Goal: Task Accomplishment & Management: Manage account settings

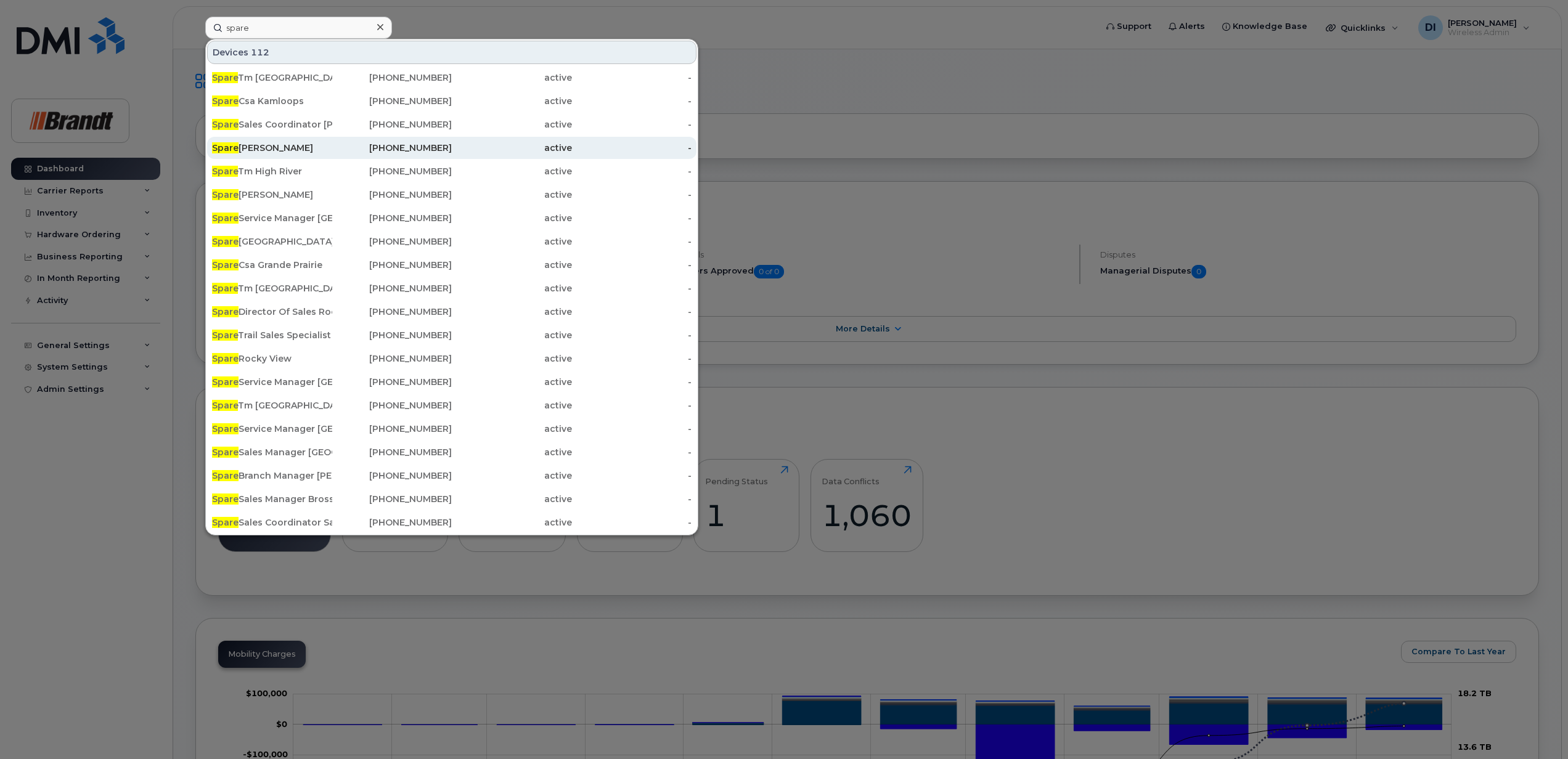
scroll to position [164, 0]
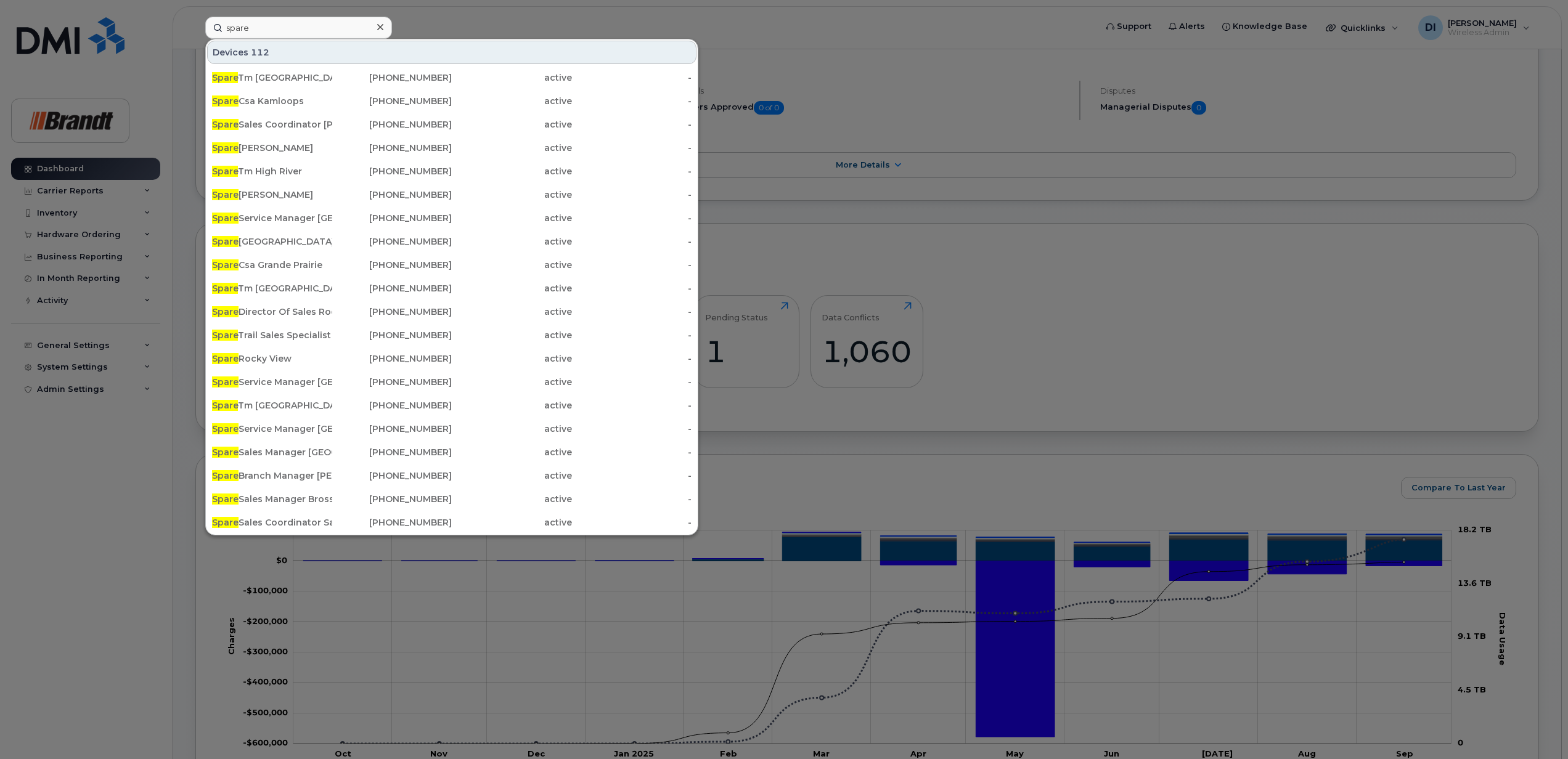
click at [450, 21] on div at bounding box center [784, 380] width 1568 height 759
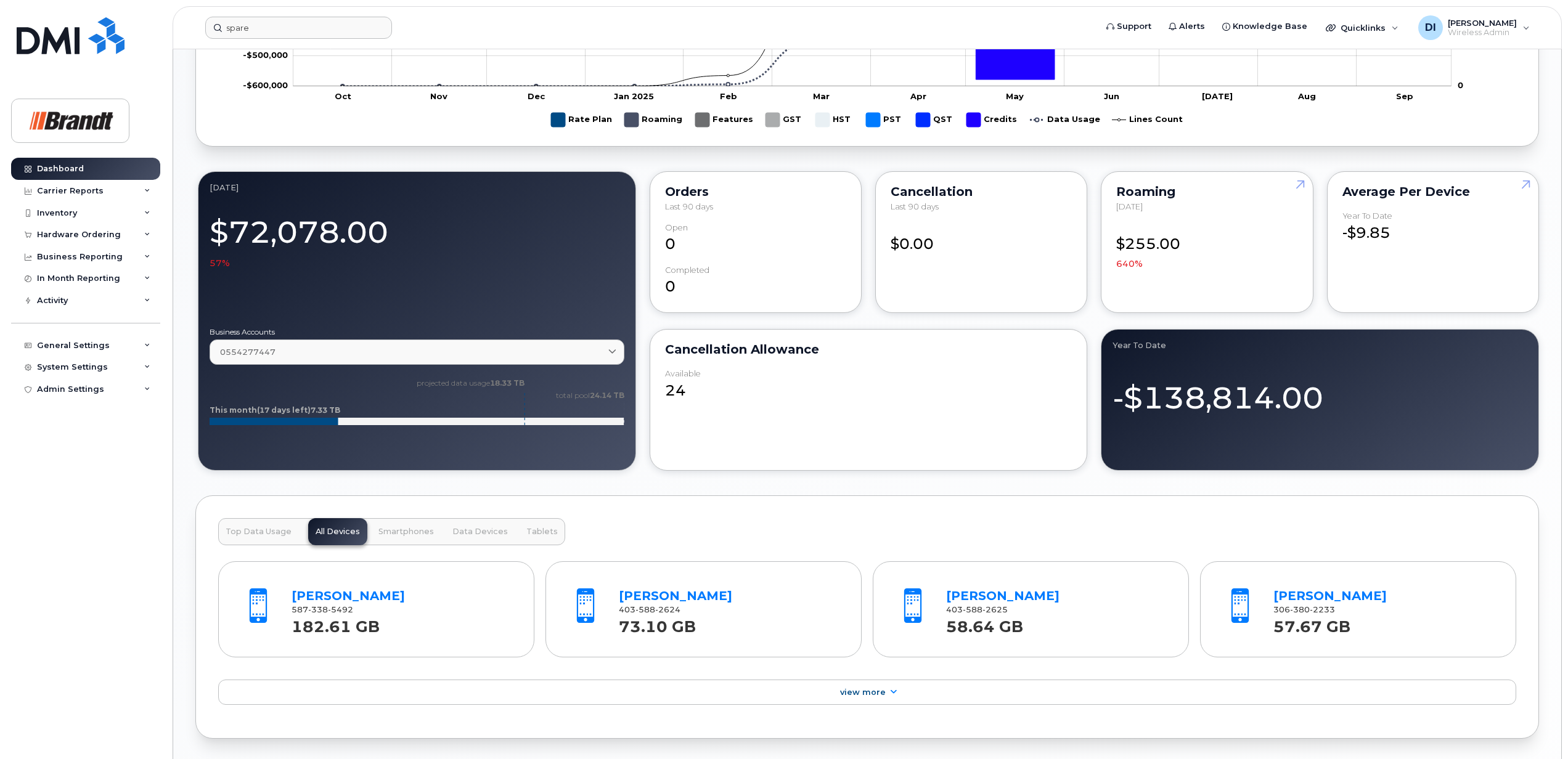
scroll to position [493, 0]
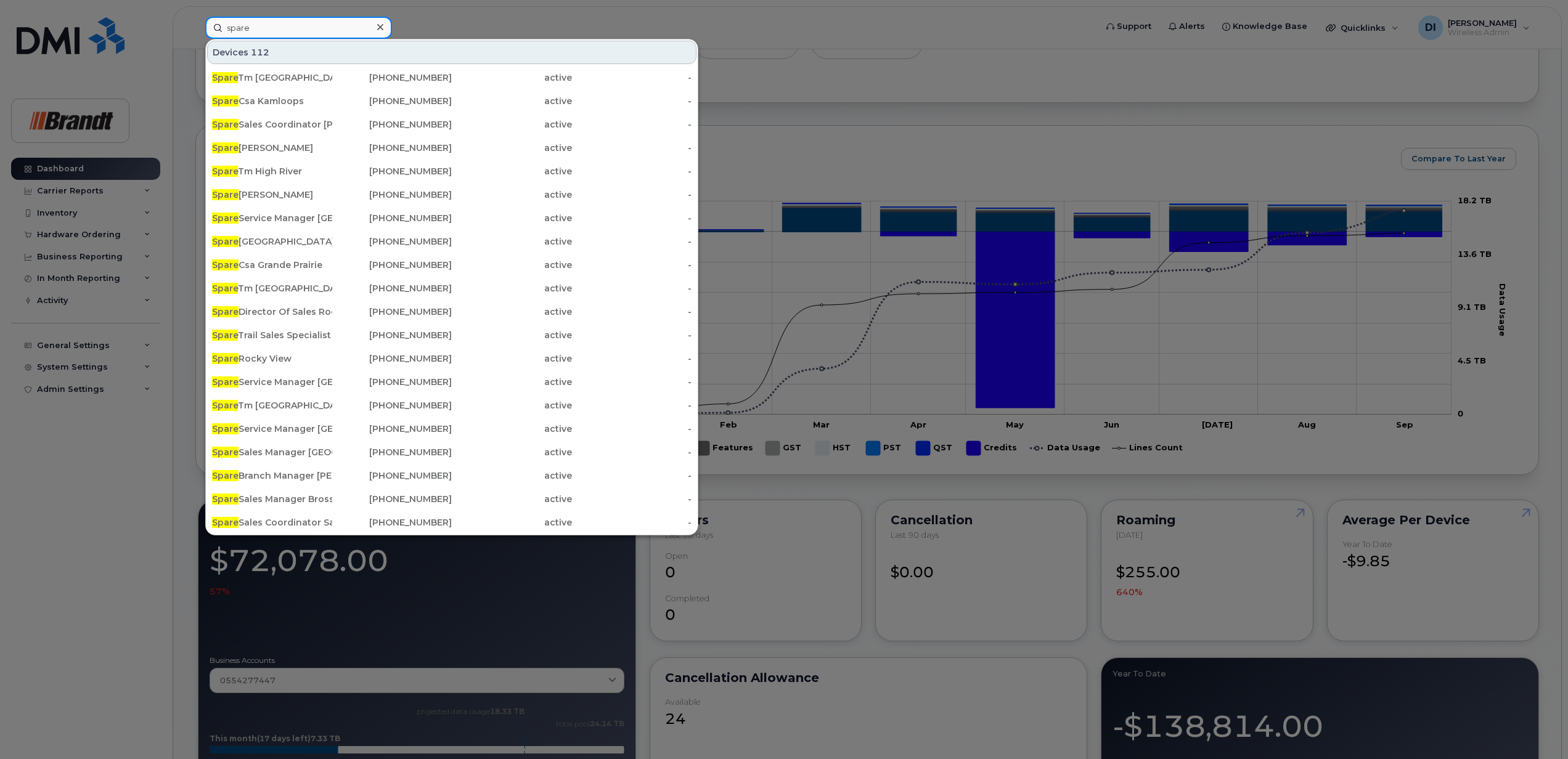
click at [286, 26] on input "spare" at bounding box center [298, 27] width 187 height 22
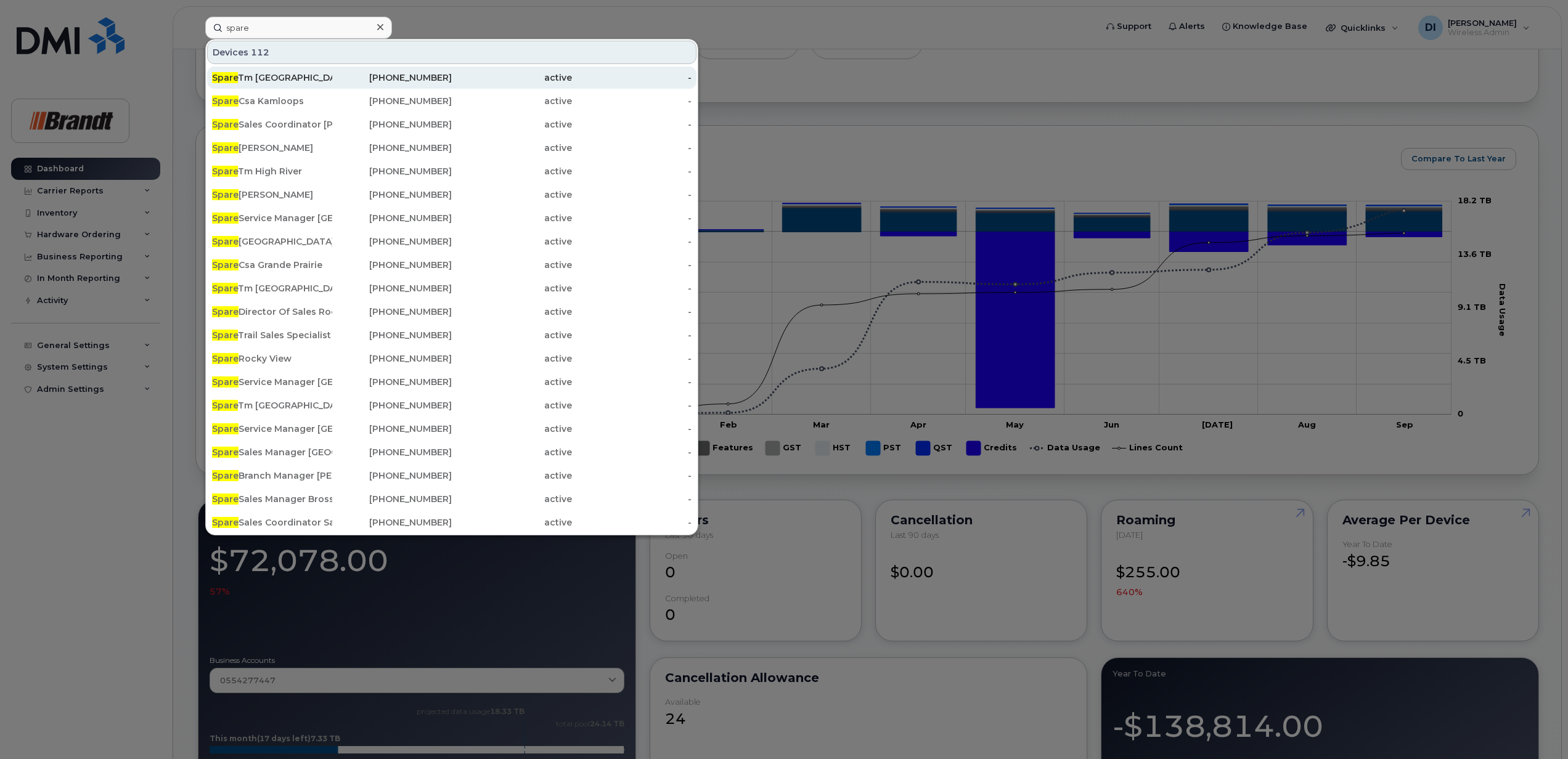
click at [270, 82] on div "Spare Tm Calgary" at bounding box center [272, 78] width 121 height 12
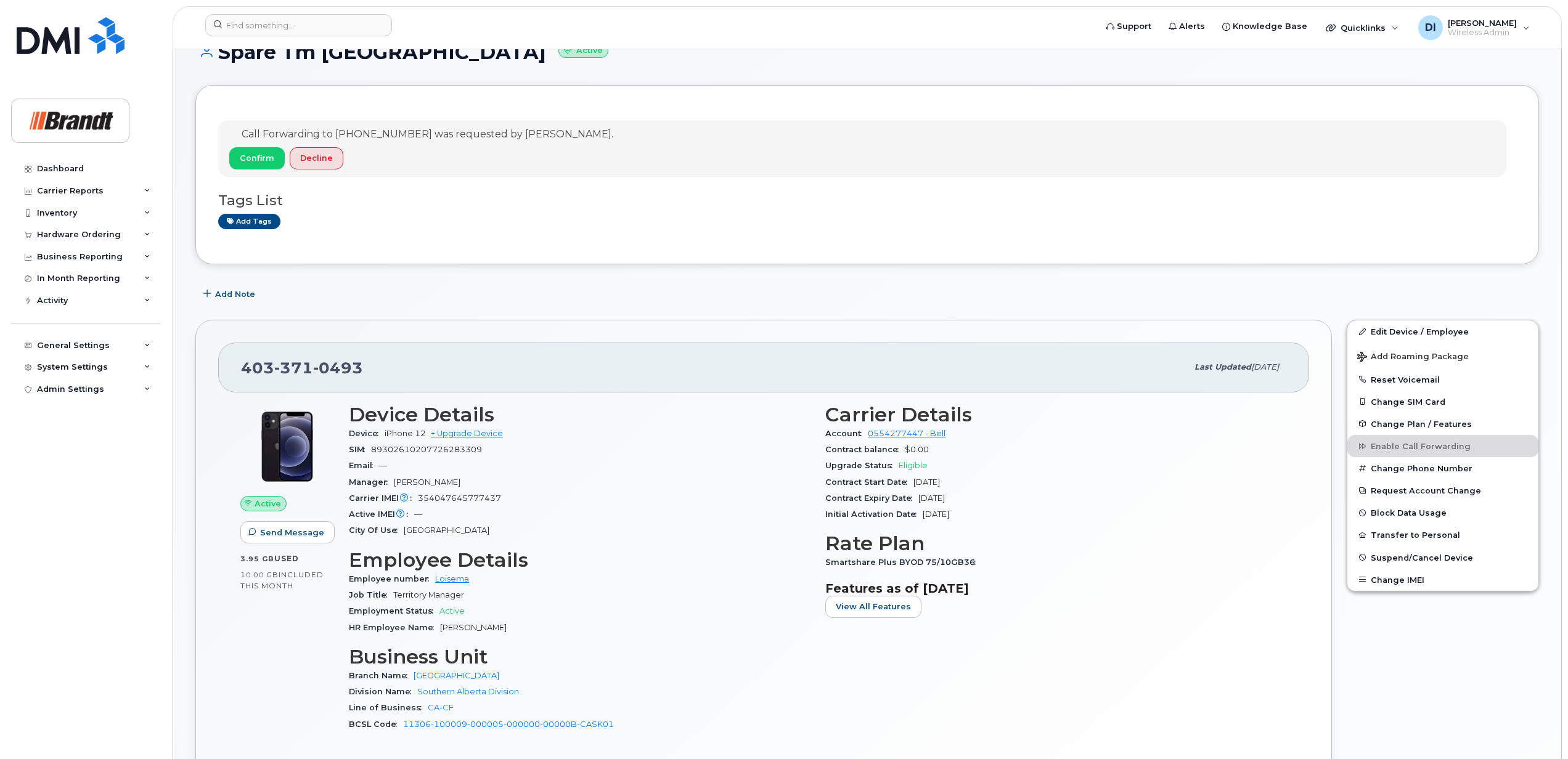
scroll to position [23, 0]
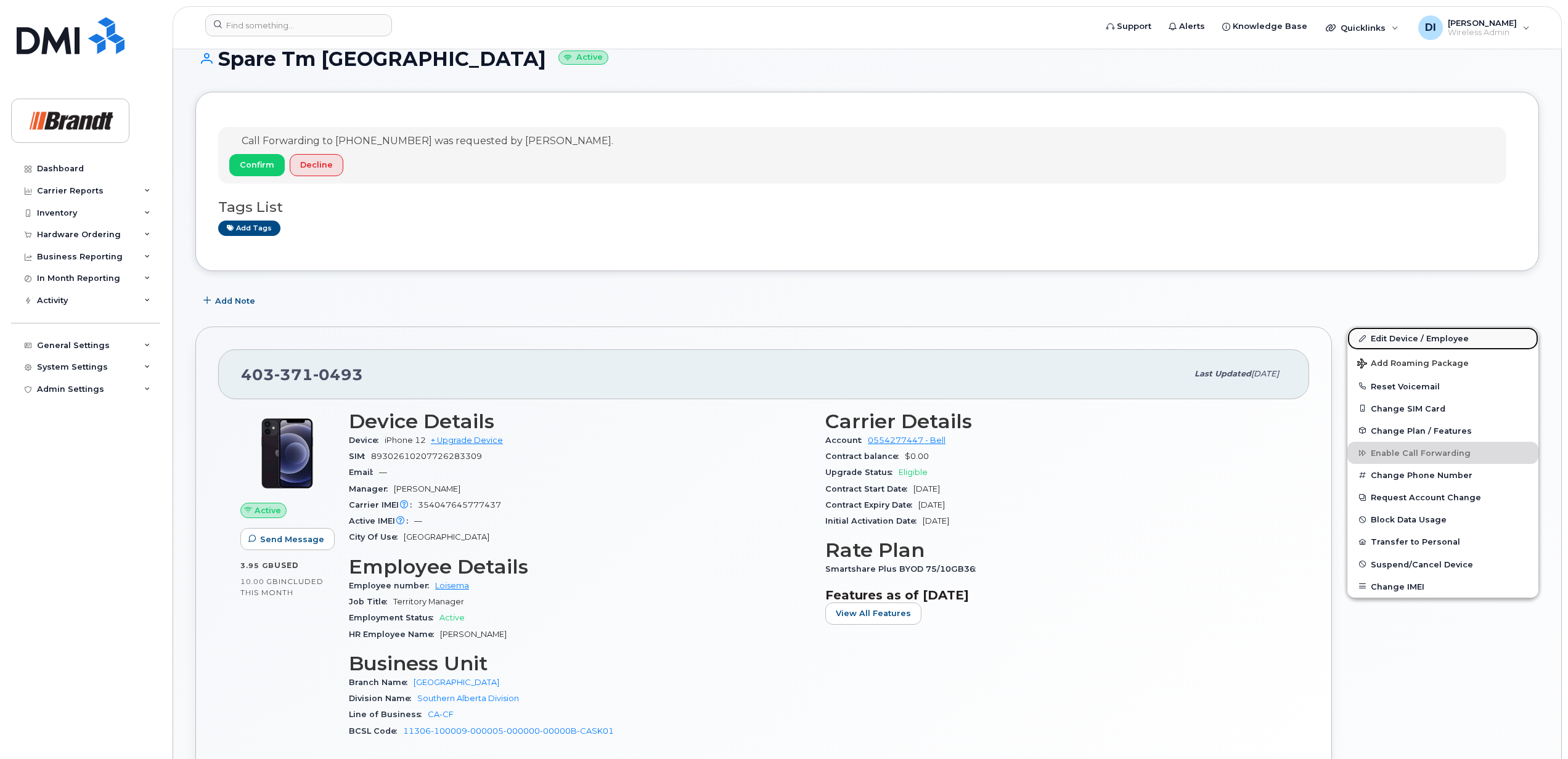
click at [1423, 340] on link "Edit Device / Employee" at bounding box center [1442, 338] width 191 height 22
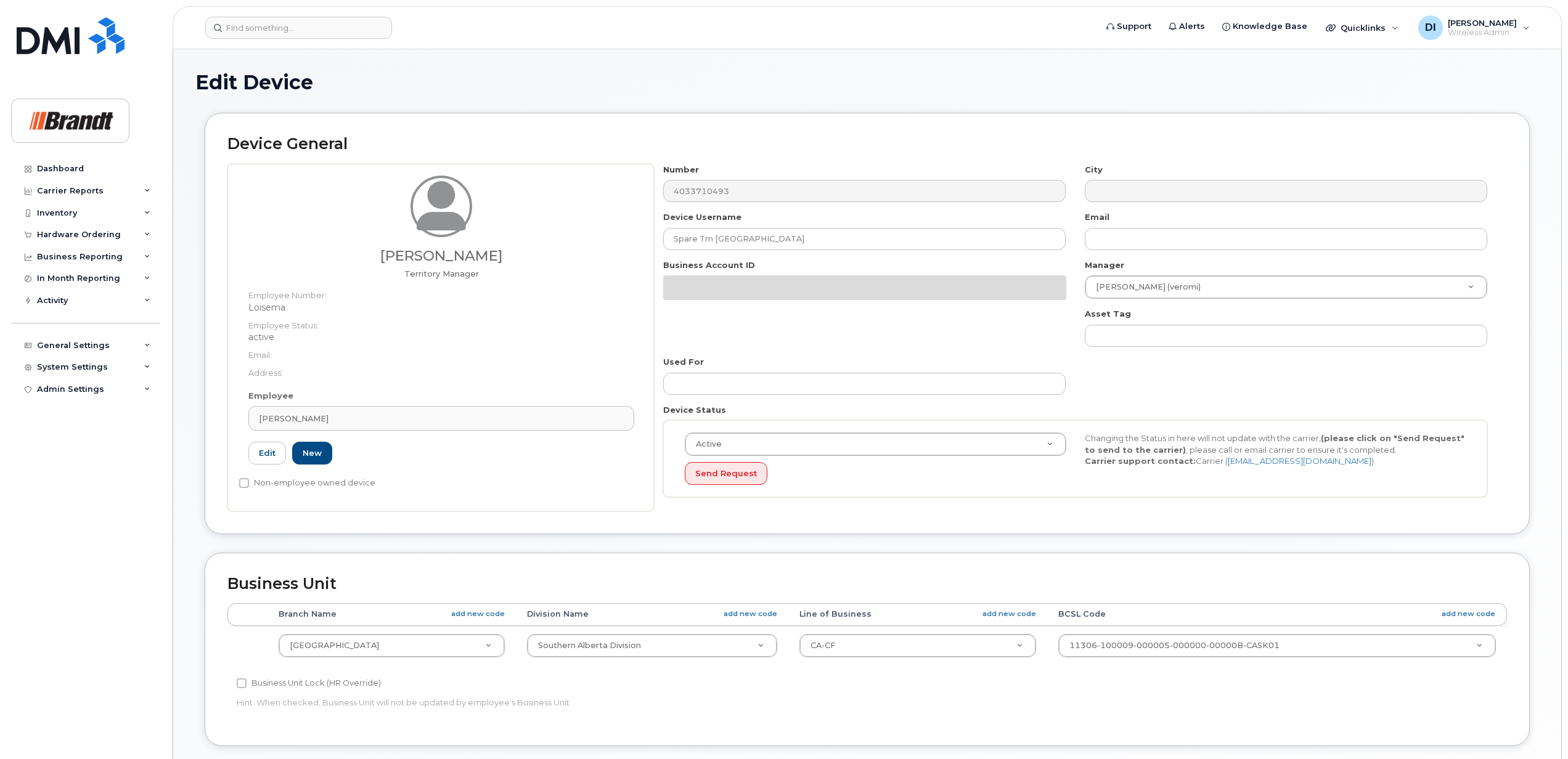
select select "34499226"
select select "34499245"
select select "35155013"
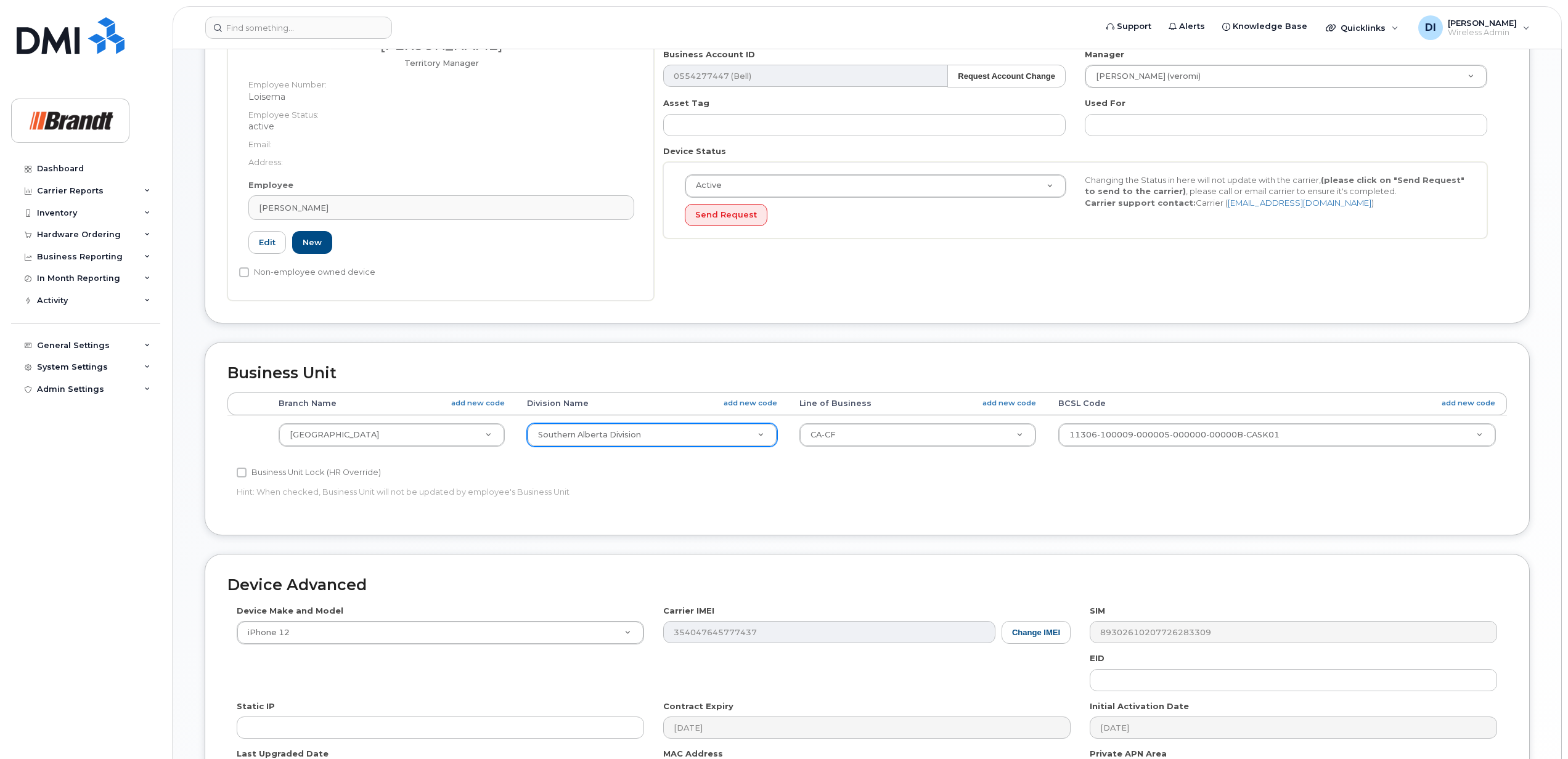
scroll to position [246, 0]
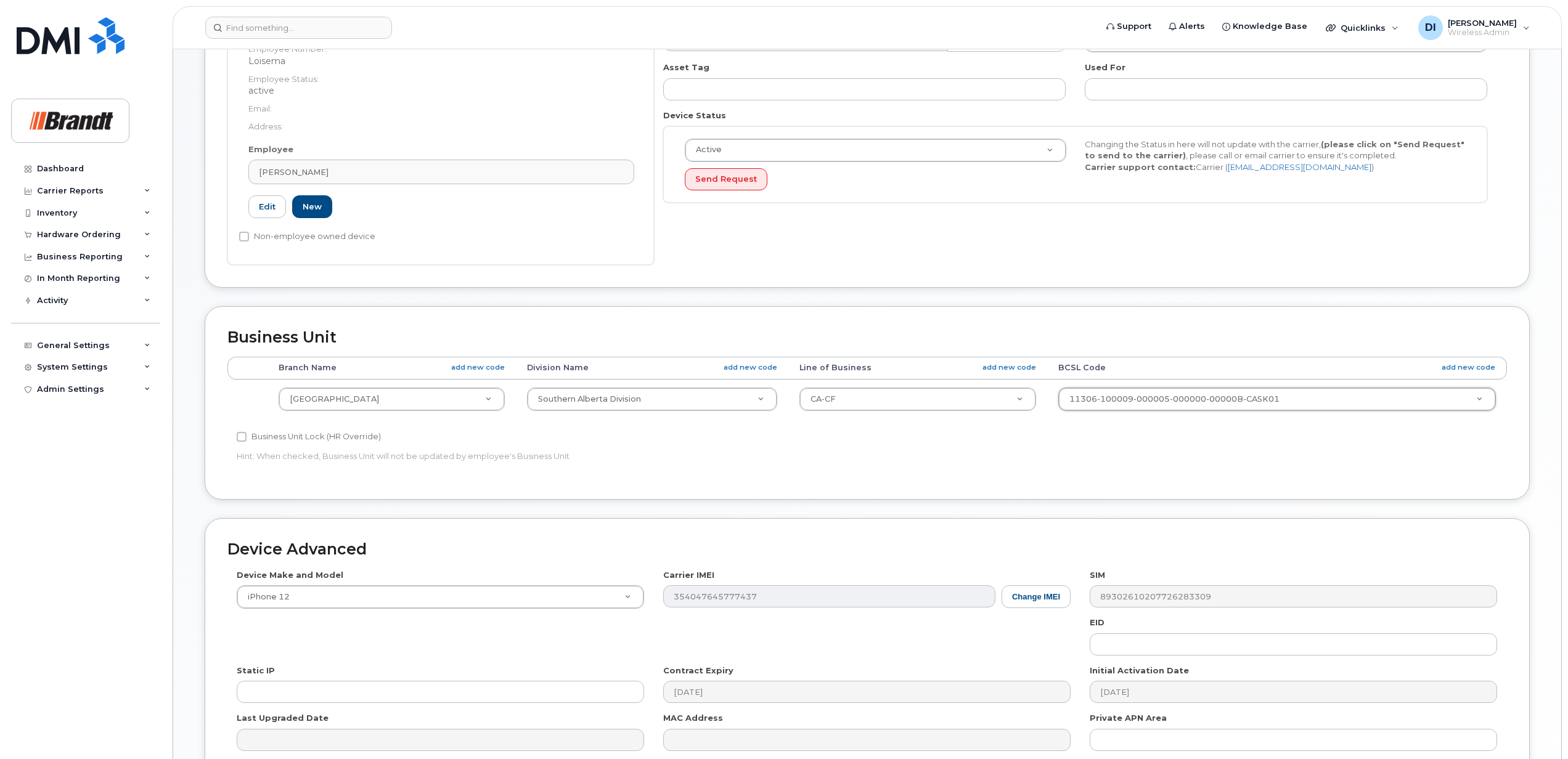
click at [1384, 450] on div "Accounting Categories Rules Branch Name add new code Division Name add new code…" at bounding box center [866, 417] width 1280 height 121
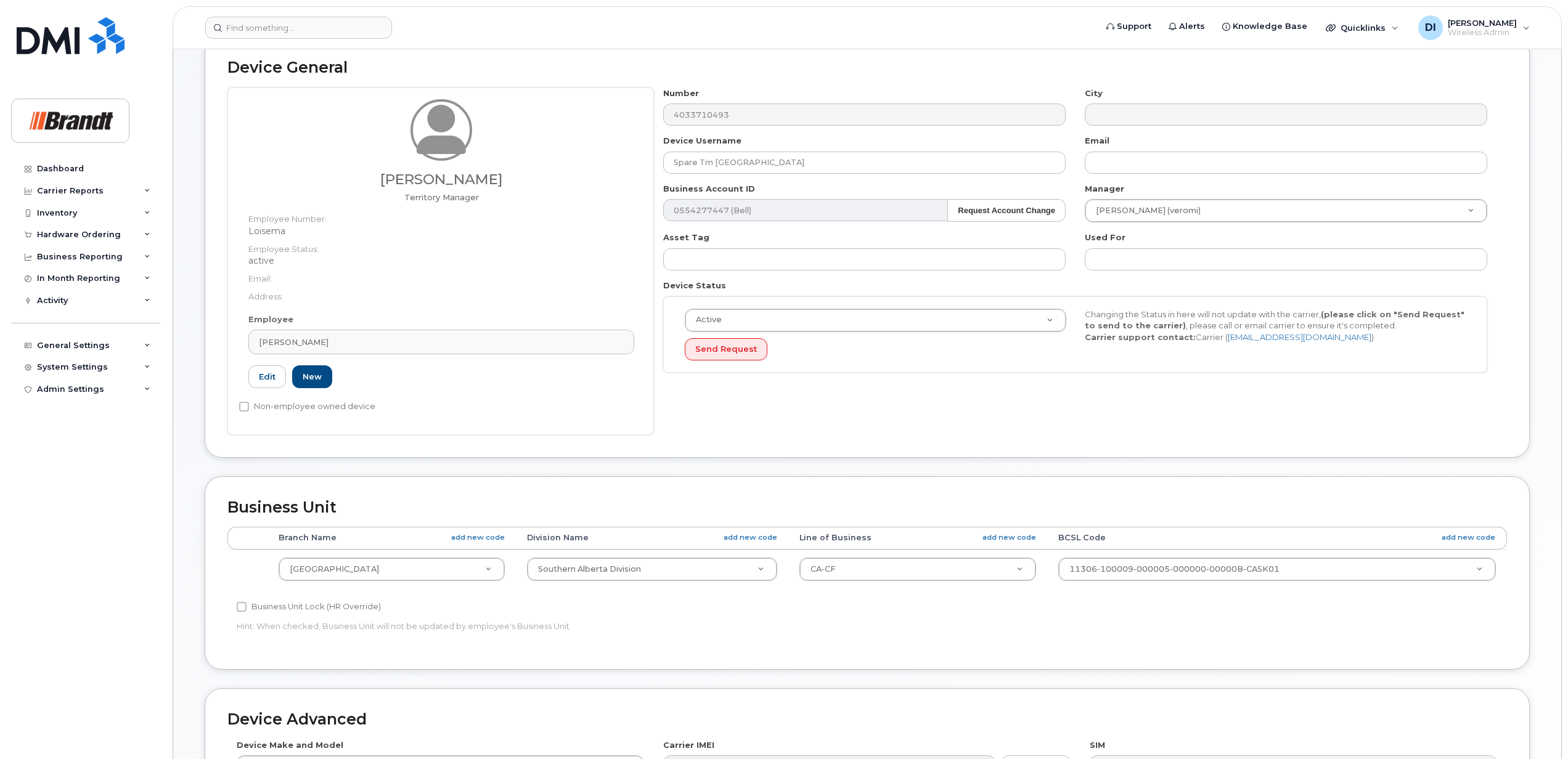
scroll to position [164, 0]
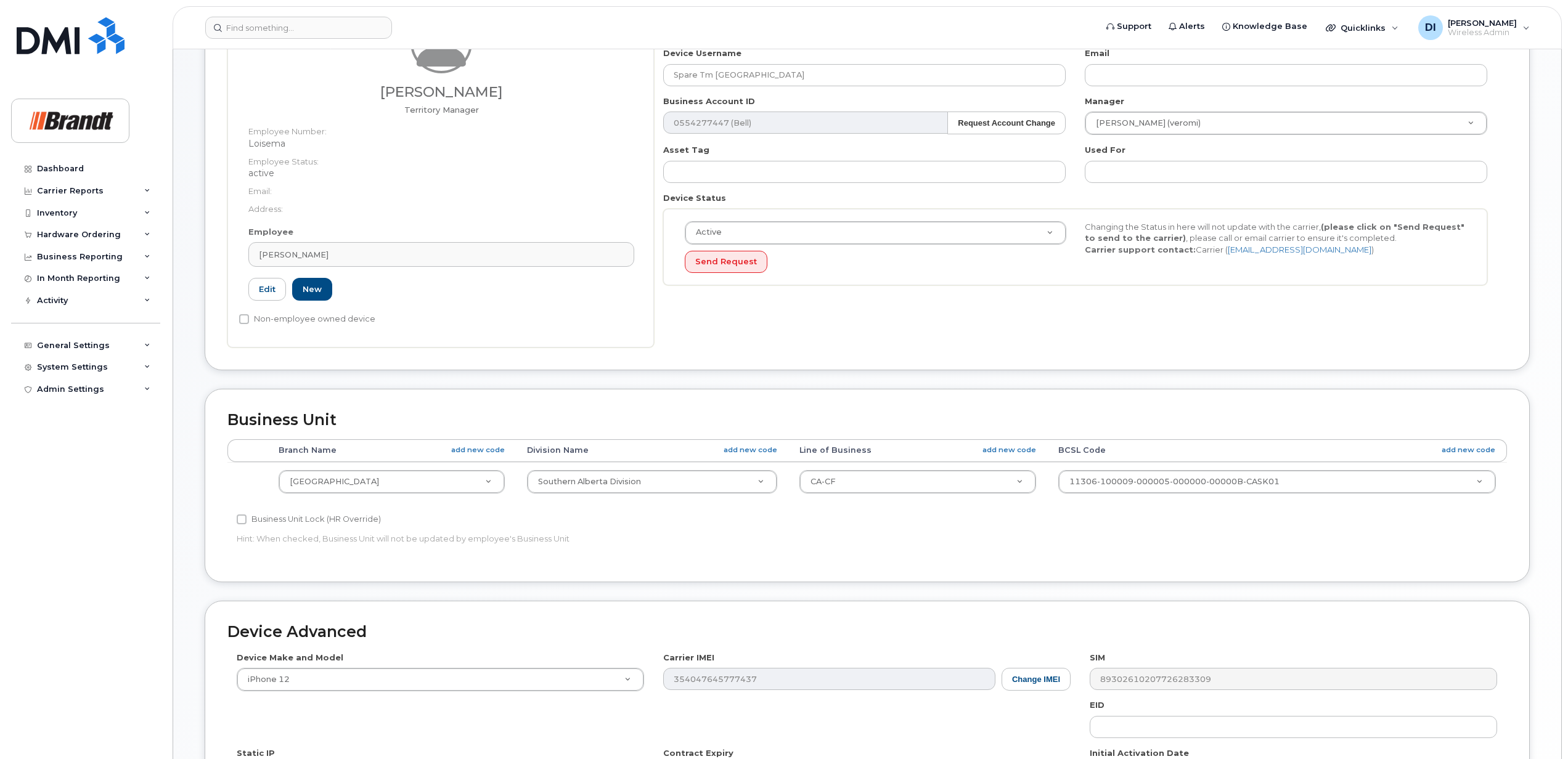
click at [1382, 556] on div "Accounting Categories Rules Branch Name add new code Division Name add new code…" at bounding box center [866, 499] width 1280 height 121
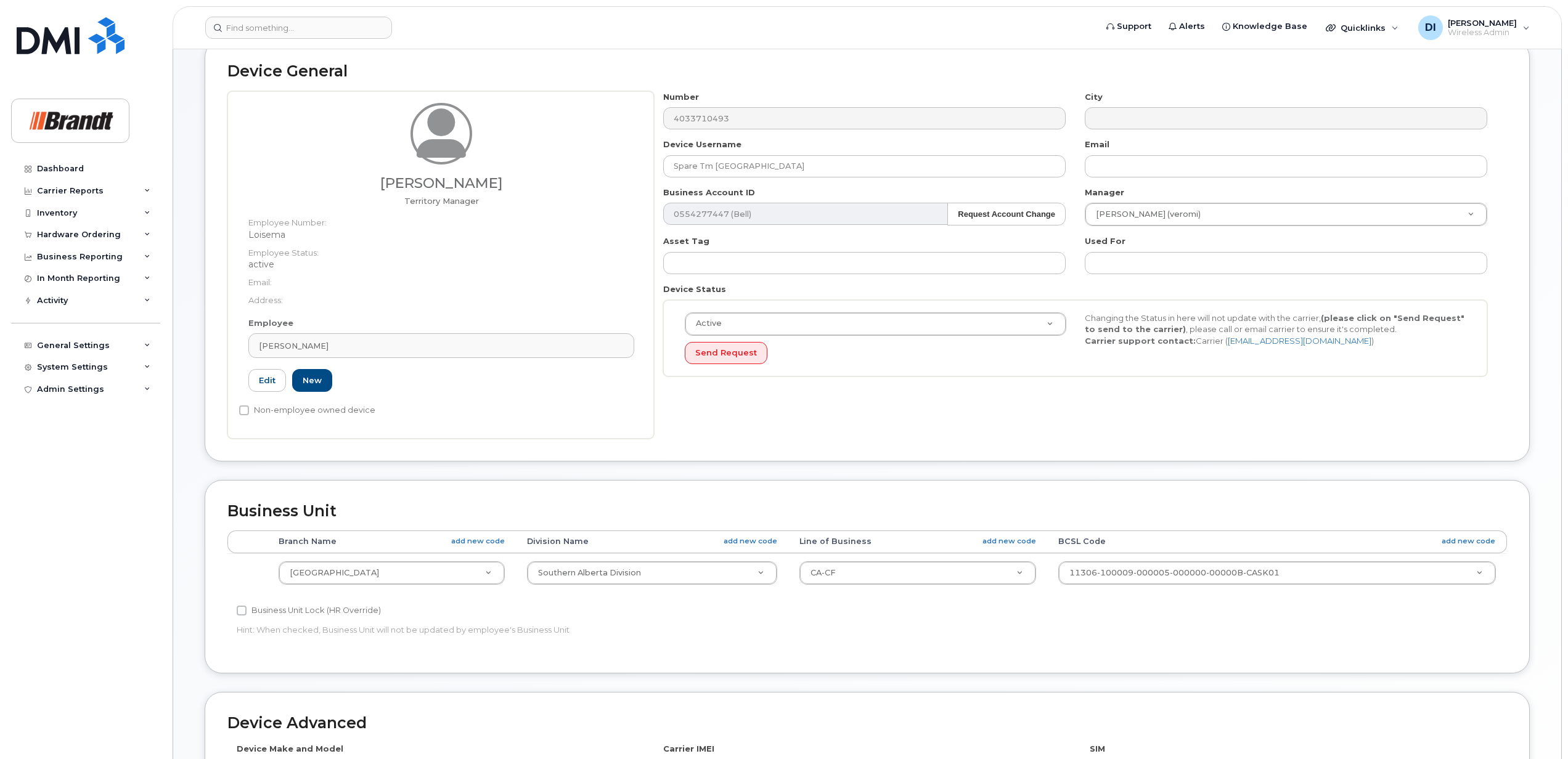
scroll to position [0, 0]
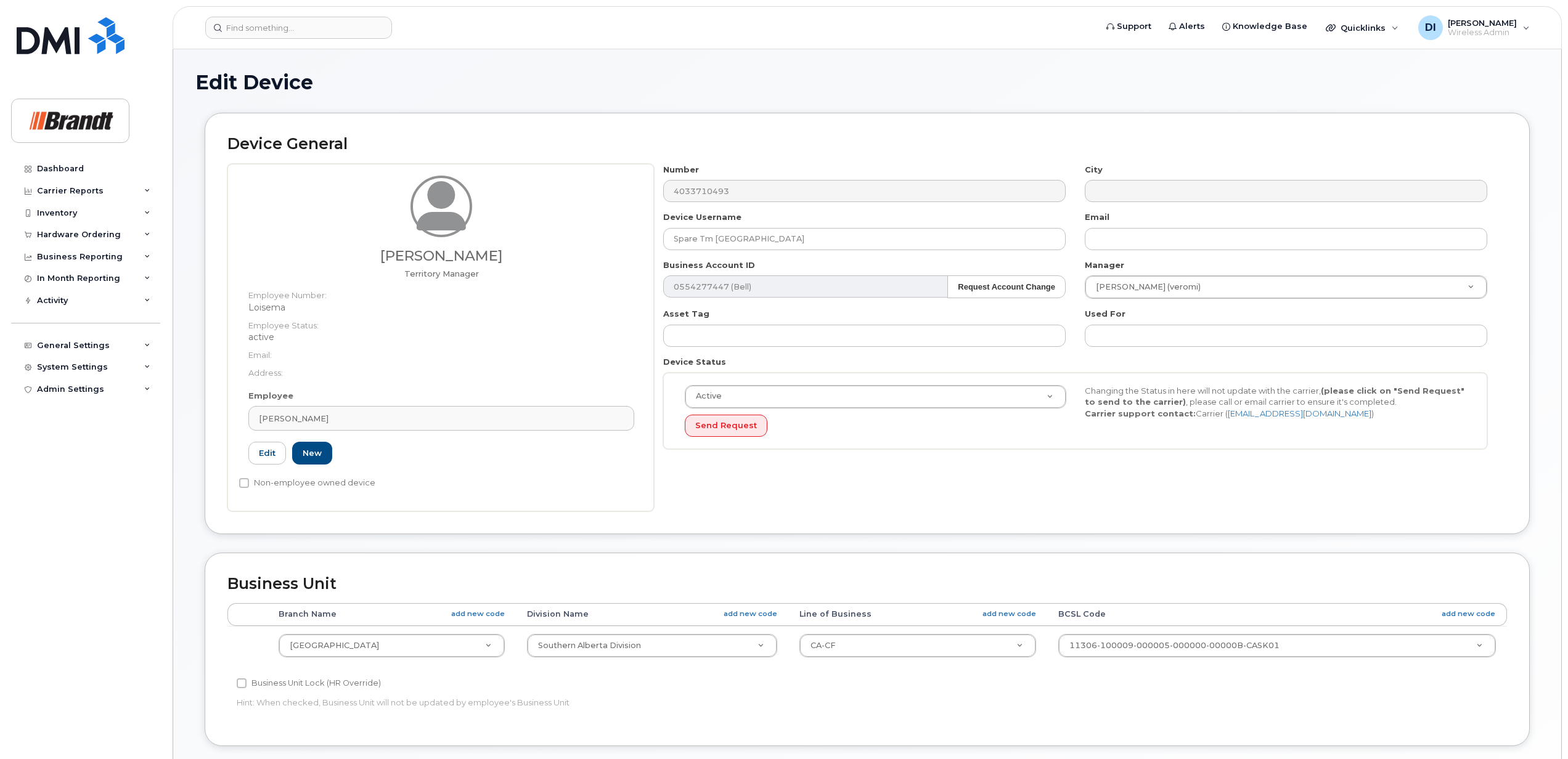
drag, startPoint x: 553, startPoint y: 91, endPoint x: 529, endPoint y: 80, distance: 26.4
click at [553, 91] on h1 "Edit Device" at bounding box center [866, 82] width 1344 height 21
